Goal: Find specific page/section: Find specific page/section

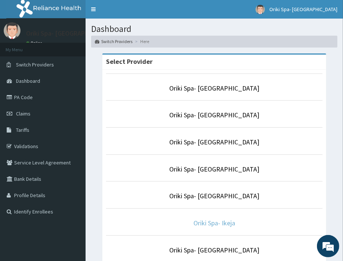
click at [203, 228] on link "Oriki Spa- Ikeja" at bounding box center [214, 223] width 42 height 9
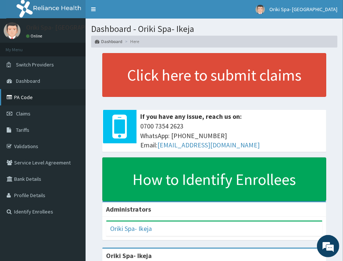
click at [22, 102] on link "PA Code" at bounding box center [43, 97] width 86 height 16
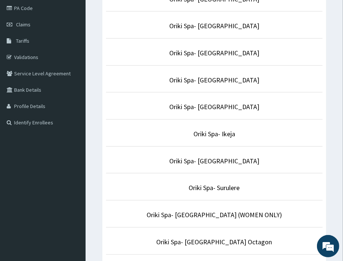
scroll to position [90, 0]
click at [218, 187] on link "Oriki Spa- Surulere" at bounding box center [214, 187] width 51 height 9
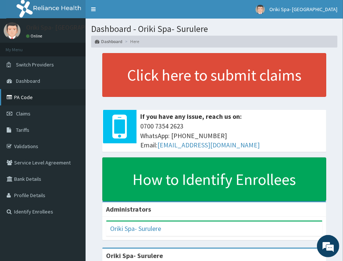
click at [32, 92] on link "PA Code" at bounding box center [43, 97] width 86 height 16
